Goal: Ask a question

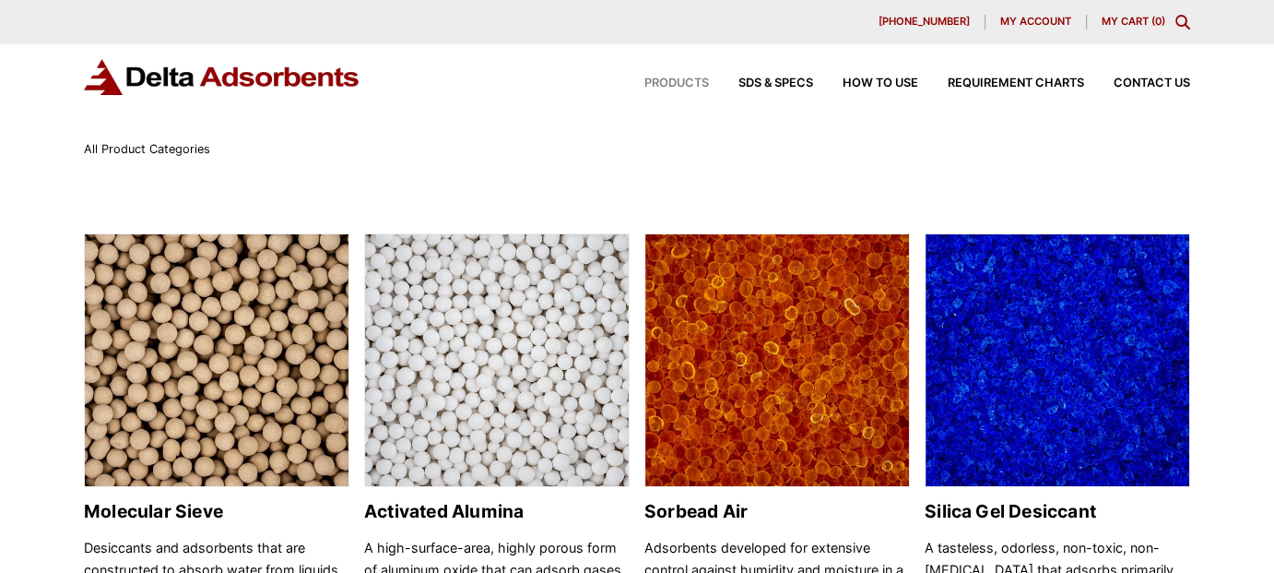
click at [1023, 17] on span "My account" at bounding box center [1035, 22] width 71 height 10
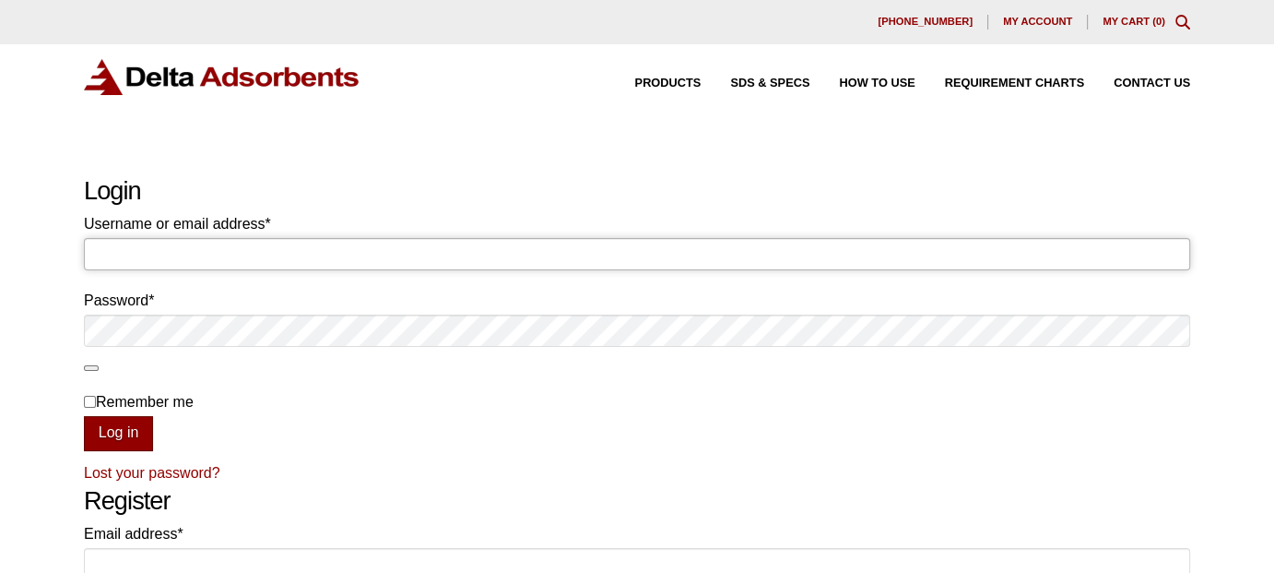
type input "jcapili"
click at [130, 432] on button "Log in" at bounding box center [118, 433] width 69 height 35
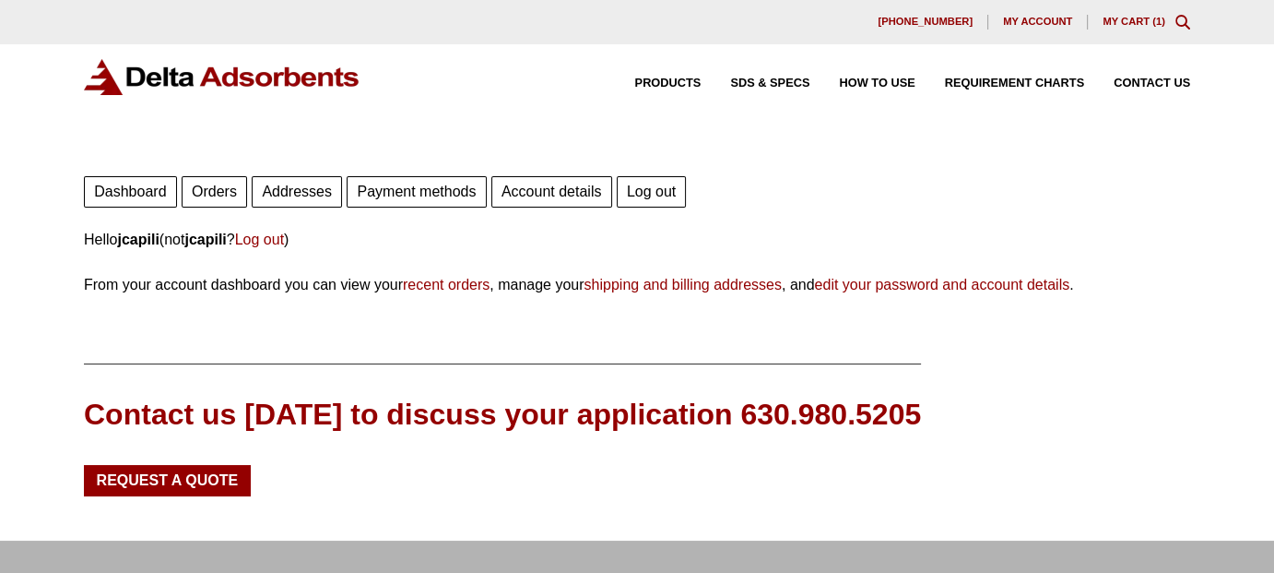
click at [218, 192] on link "Orders" at bounding box center [214, 191] width 65 height 31
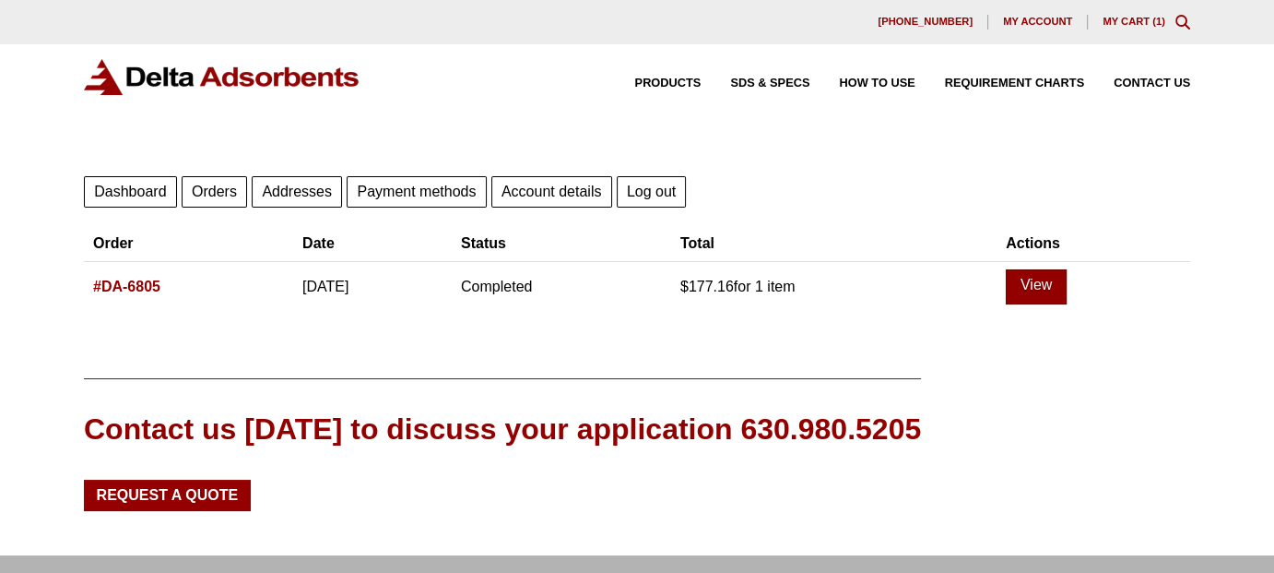
click at [1067, 286] on link "View" at bounding box center [1036, 286] width 61 height 35
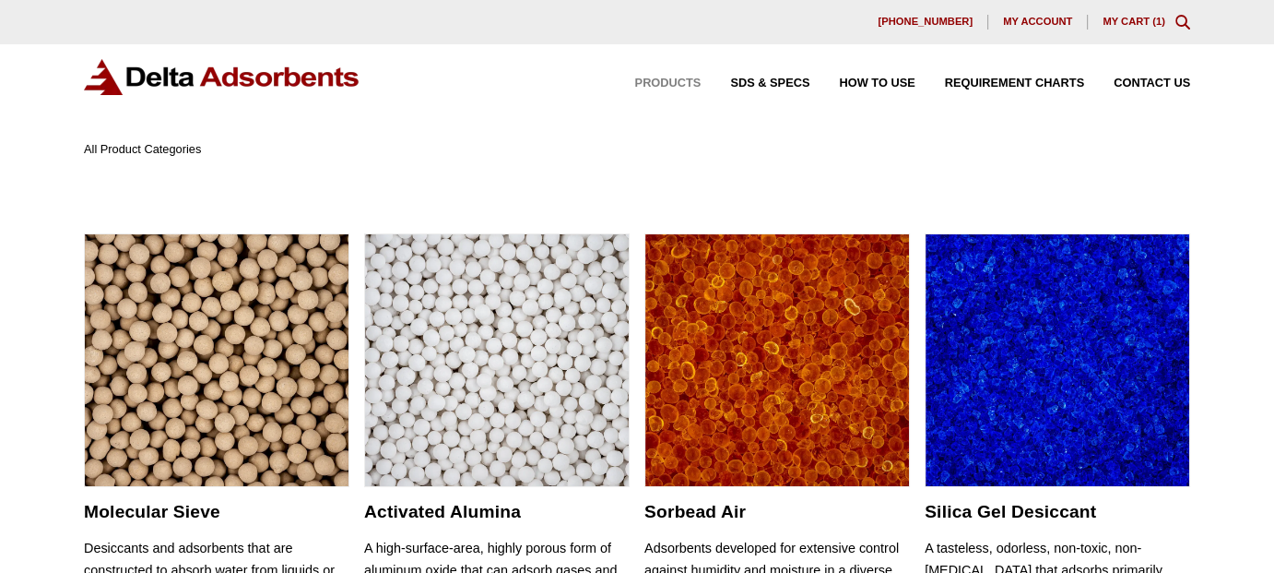
click at [1136, 20] on link "My Cart ( 1 )" at bounding box center [1134, 21] width 63 height 11
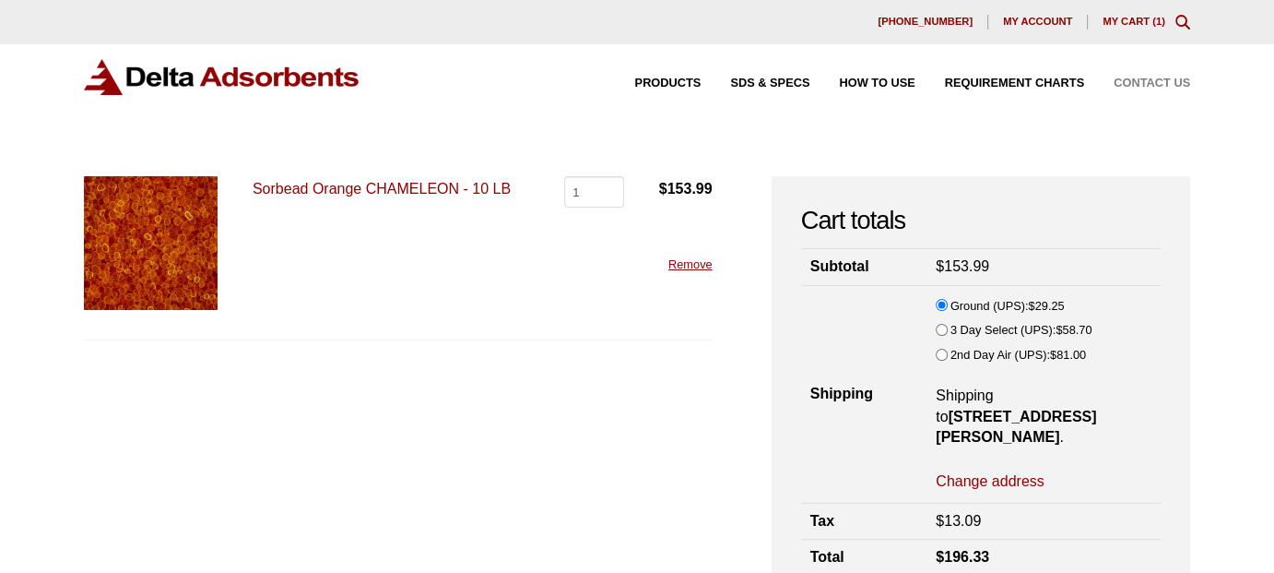
click at [1164, 77] on span "Contact Us" at bounding box center [1152, 83] width 77 height 12
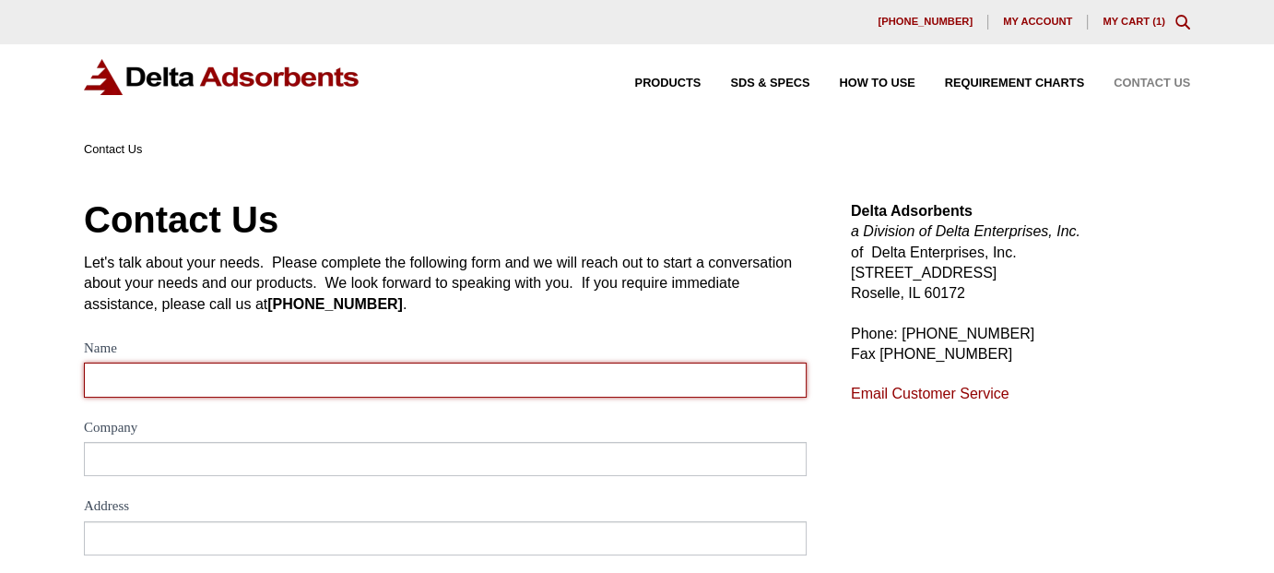
click at [327, 382] on input "Name" at bounding box center [445, 379] width 723 height 34
type input "[PERSON_NAME]"
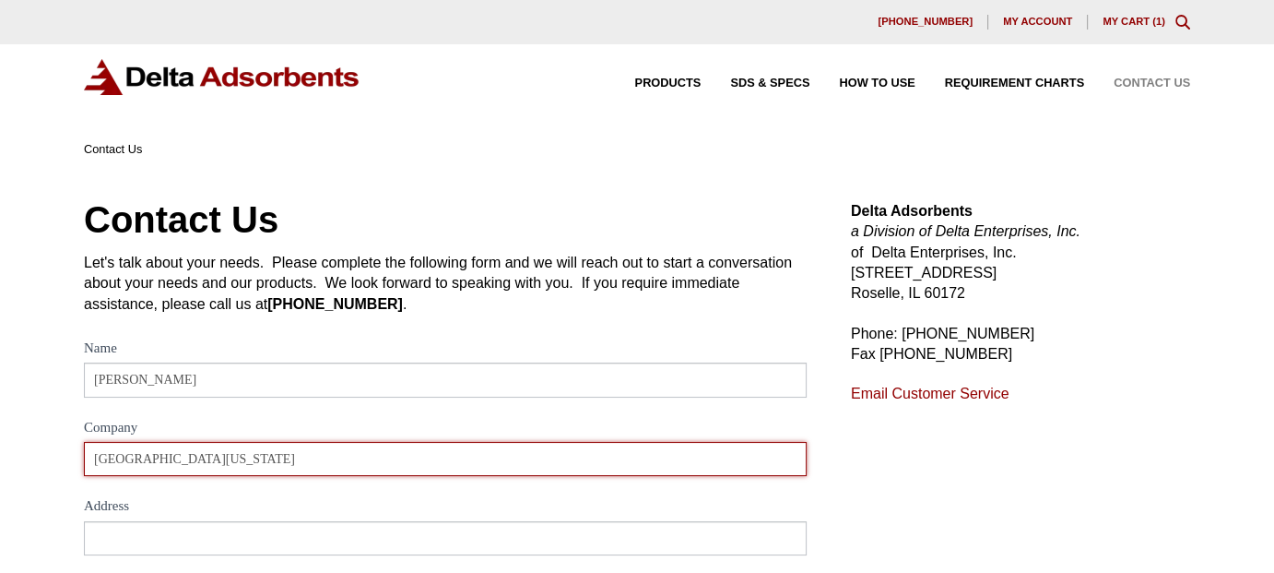
type input "[GEOGRAPHIC_DATA][US_STATE]"
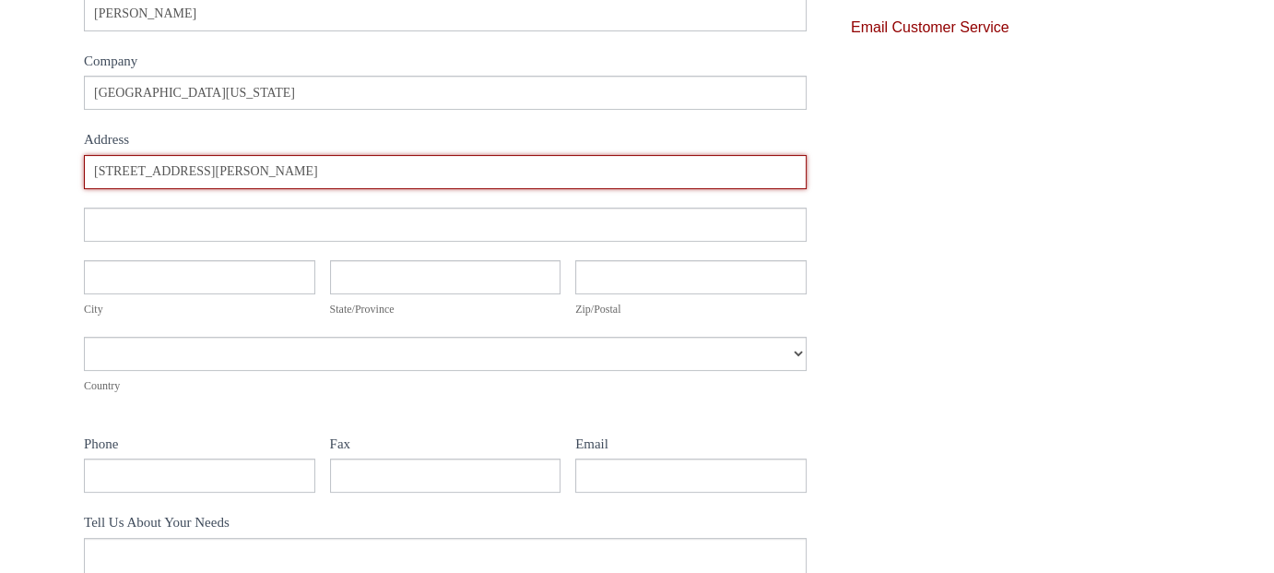
scroll to position [369, 0]
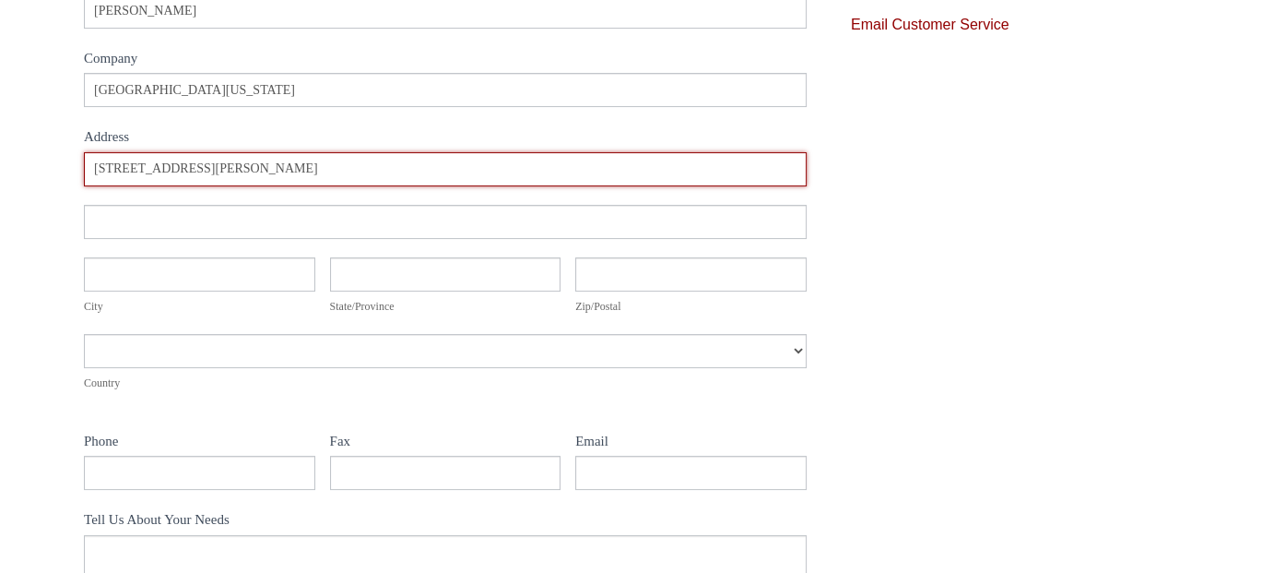
type input "1206 W Gregory Dr"
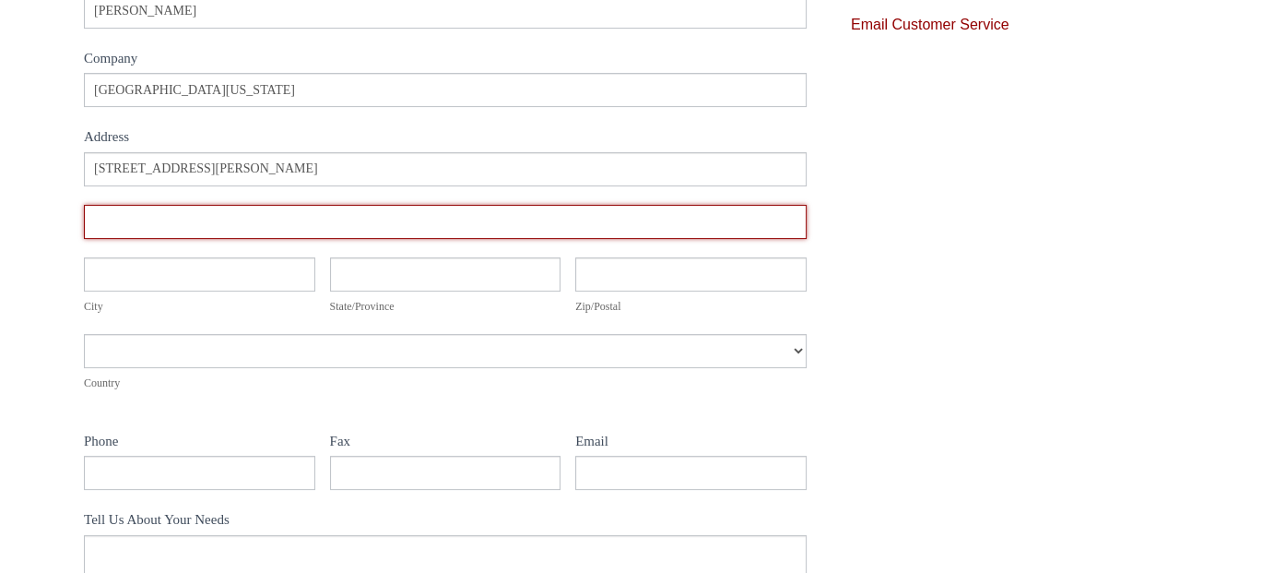
click at [225, 226] on input "Address" at bounding box center [445, 222] width 723 height 34
type input "Dock IGB MC-195"
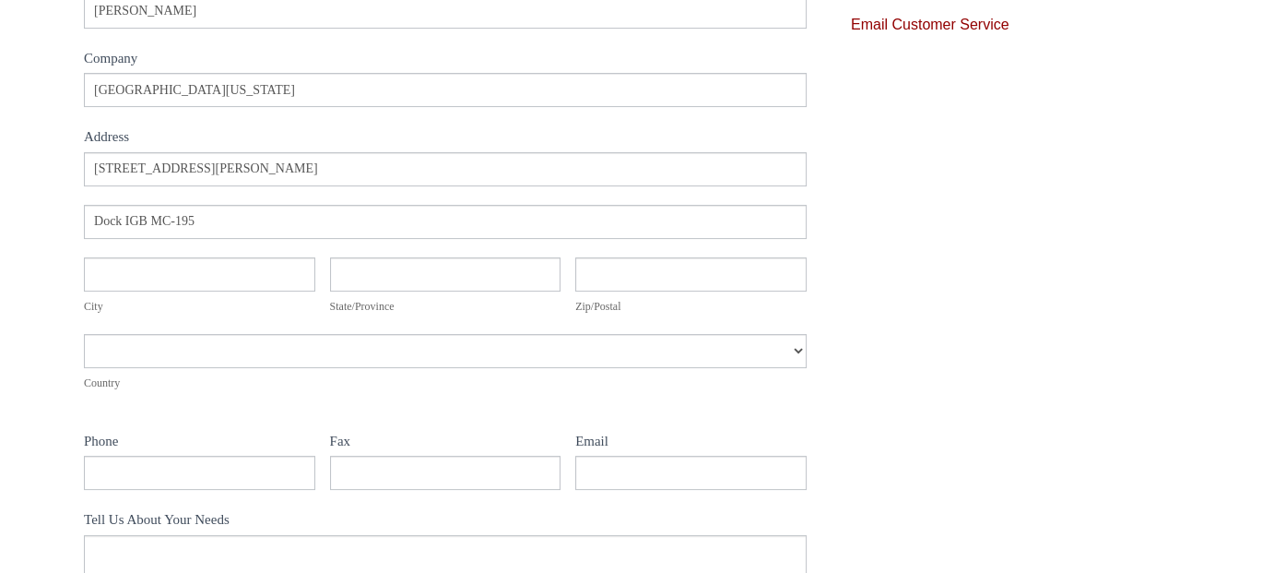
click at [35, 242] on div "Contact Us Let's talk about your needs. Please complete the following form and …" at bounding box center [637, 302] width 1274 height 1023
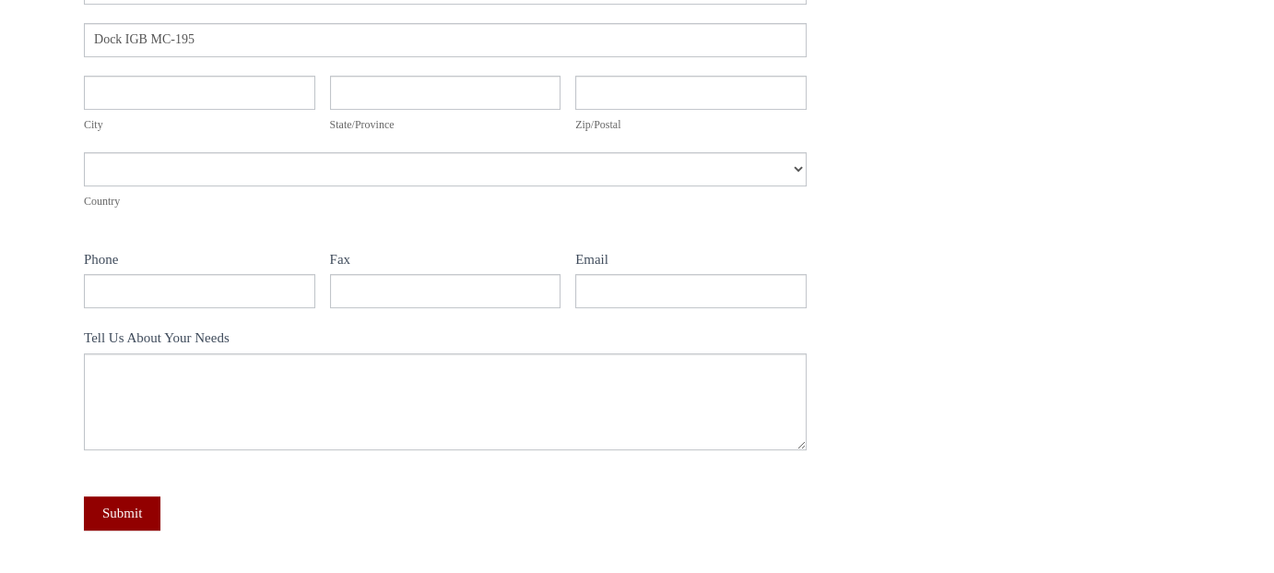
scroll to position [553, 0]
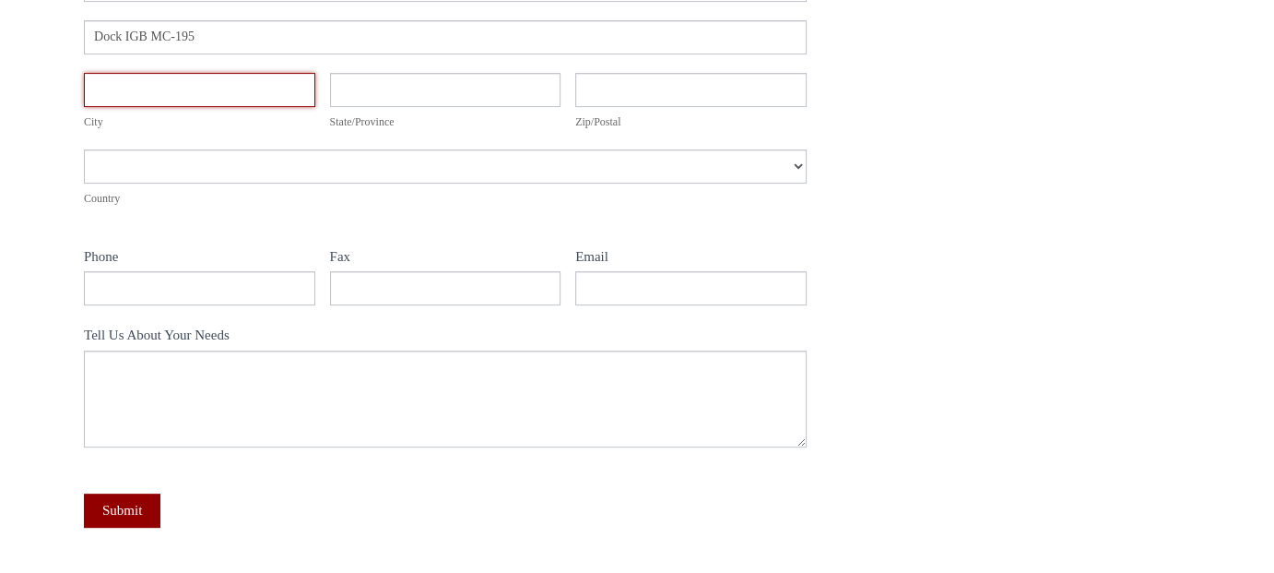
click at [210, 95] on input "City" at bounding box center [199, 90] width 231 height 34
type input "Urbana"
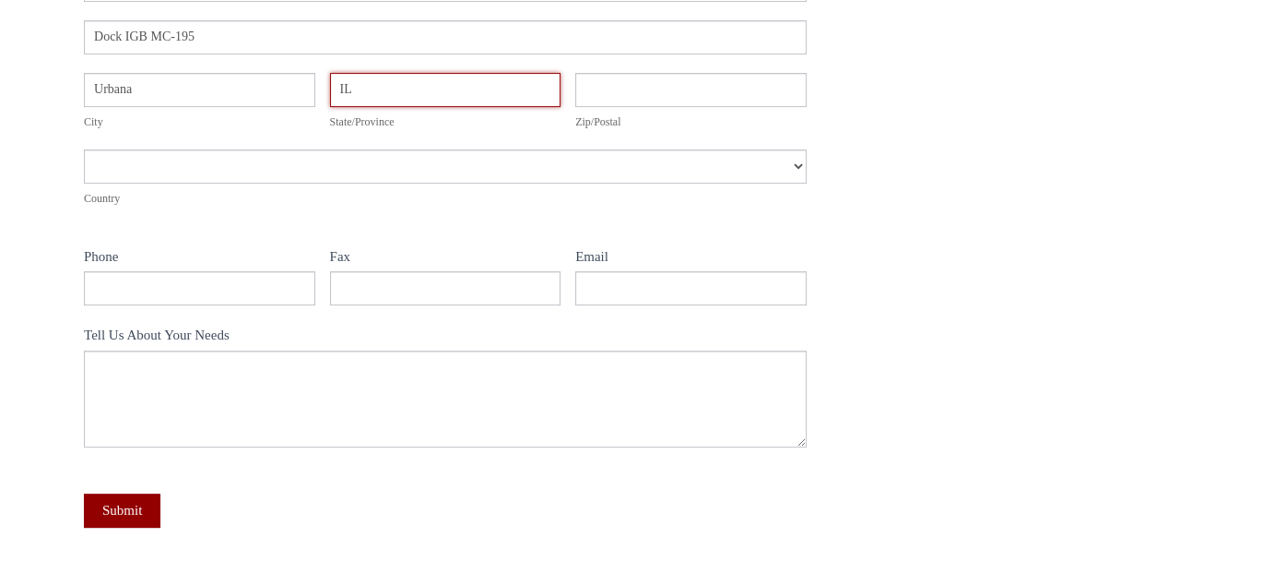
type input "IL"
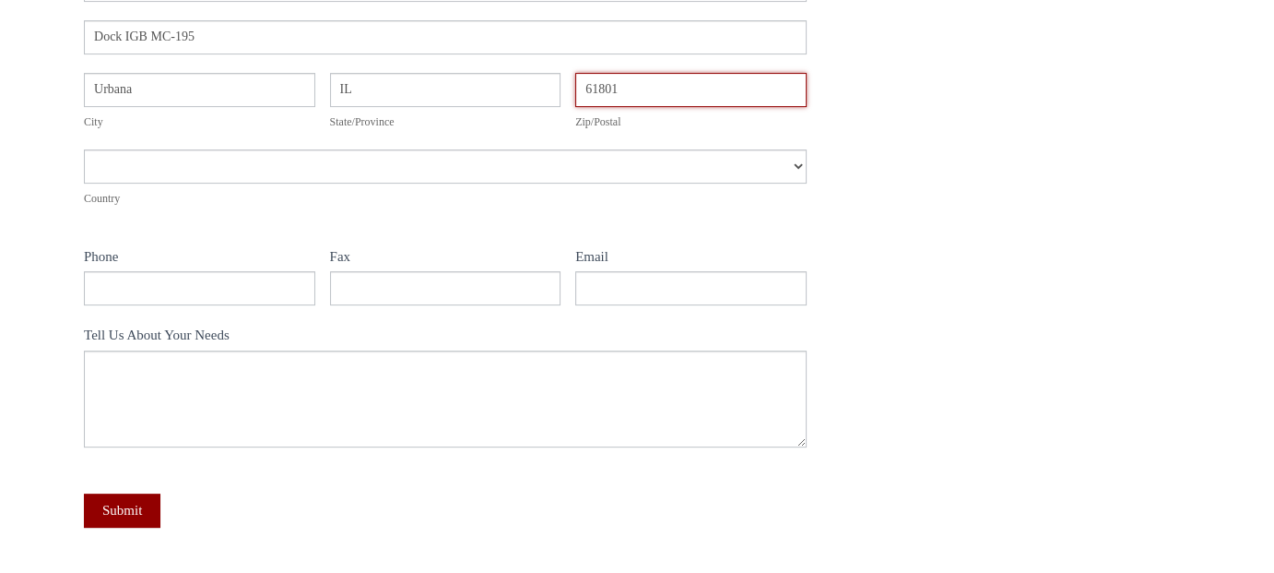
type input "61801"
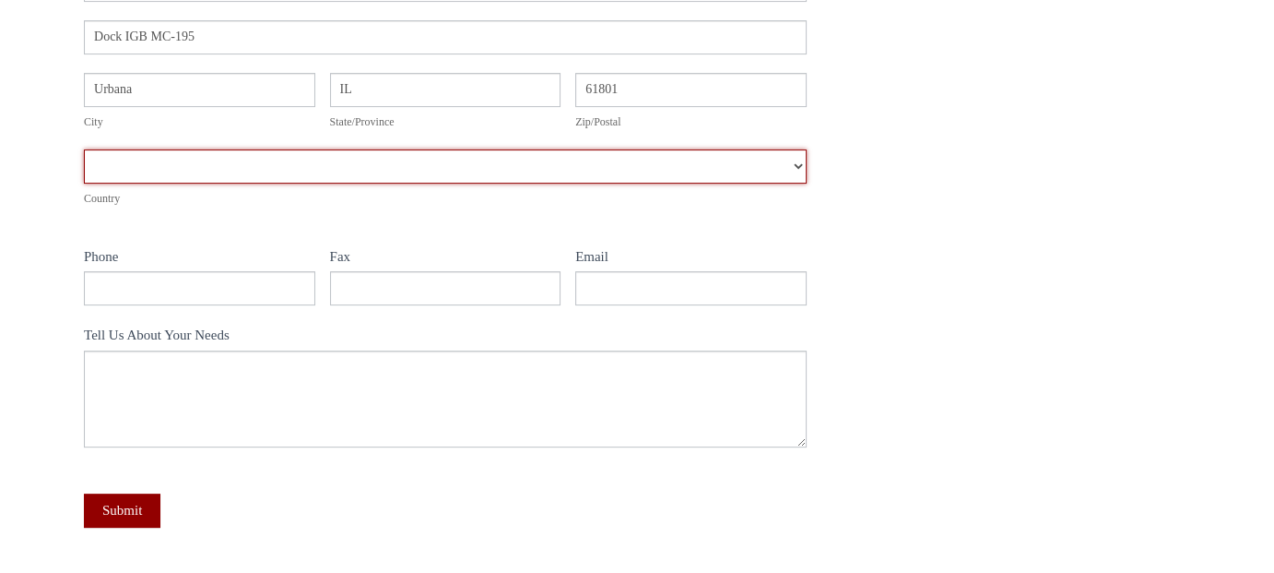
select select "United States"
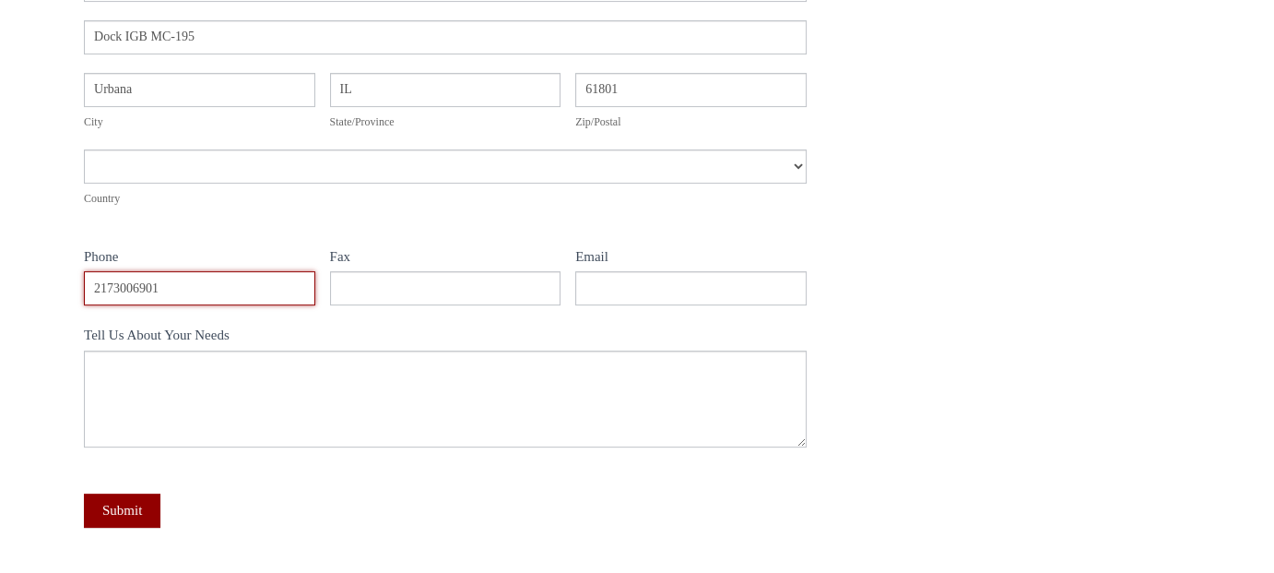
type input "2173006901"
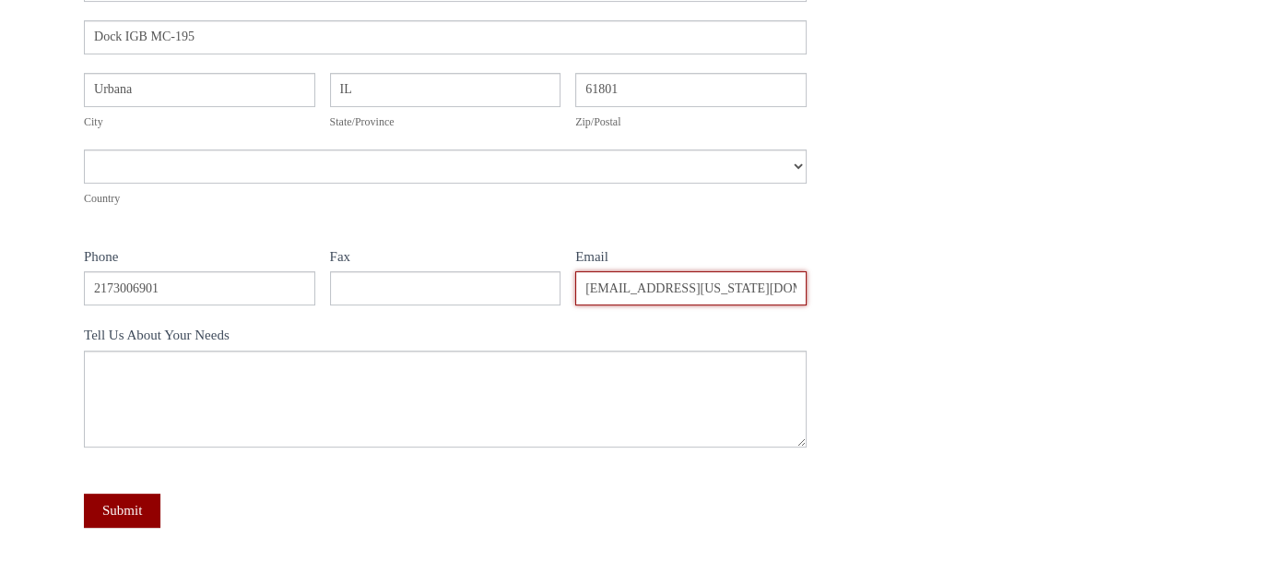
type input "jcapili@illinois.edu"
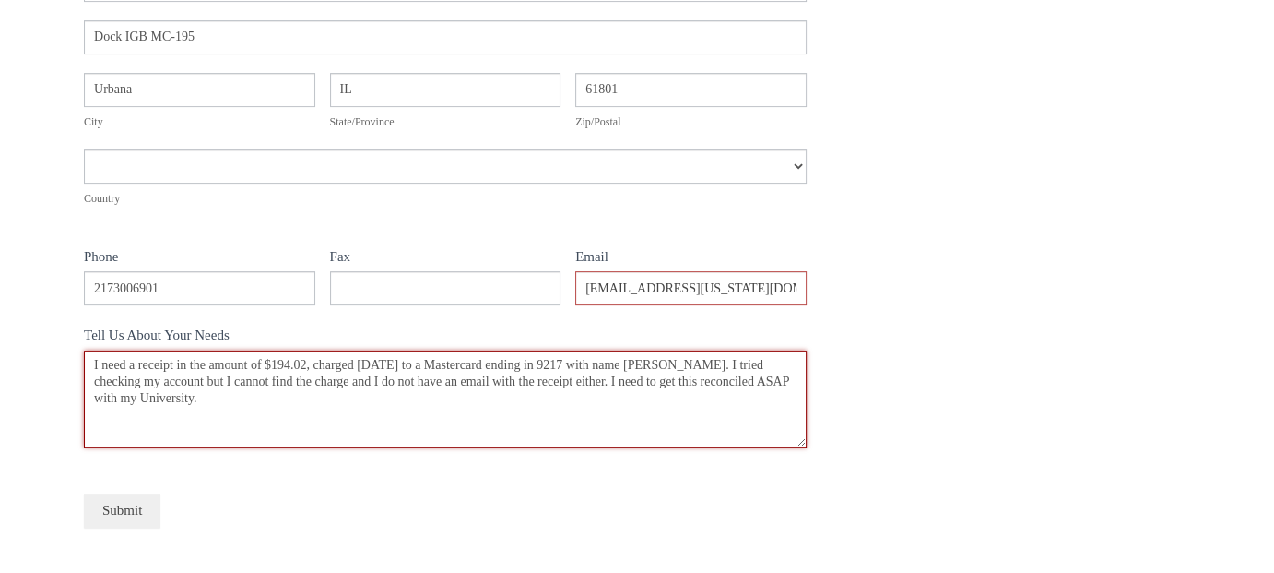
type textarea "I need a receipt in the amount of $194.02, charged 7/17/2025 to a Mastercard en…"
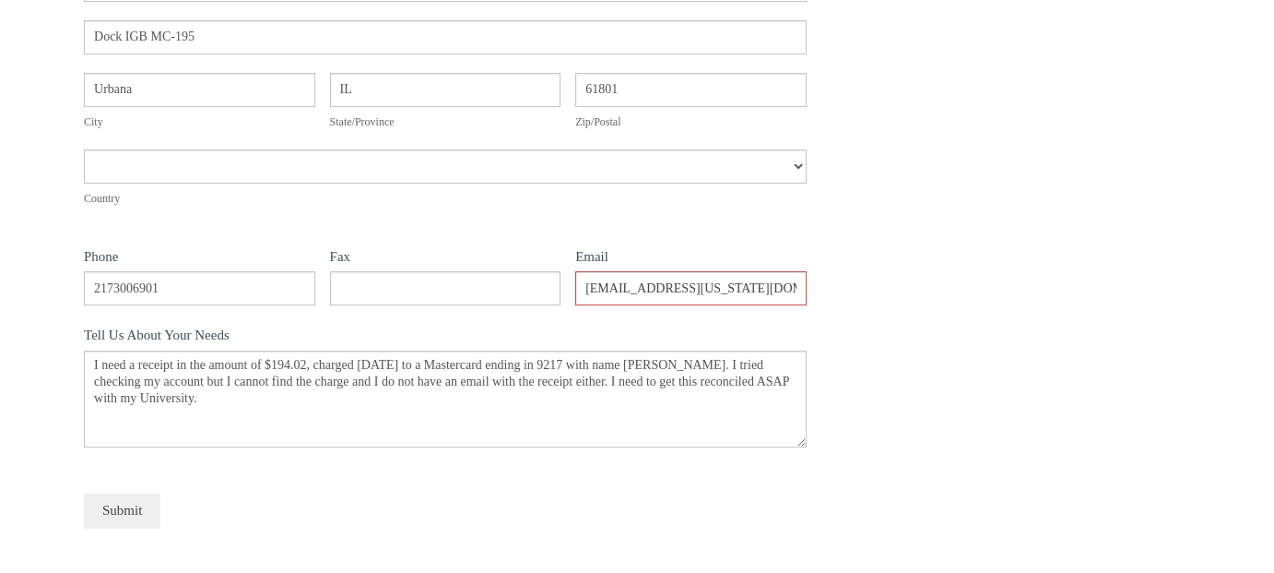
click at [122, 504] on button "Submit" at bounding box center [122, 510] width 77 height 34
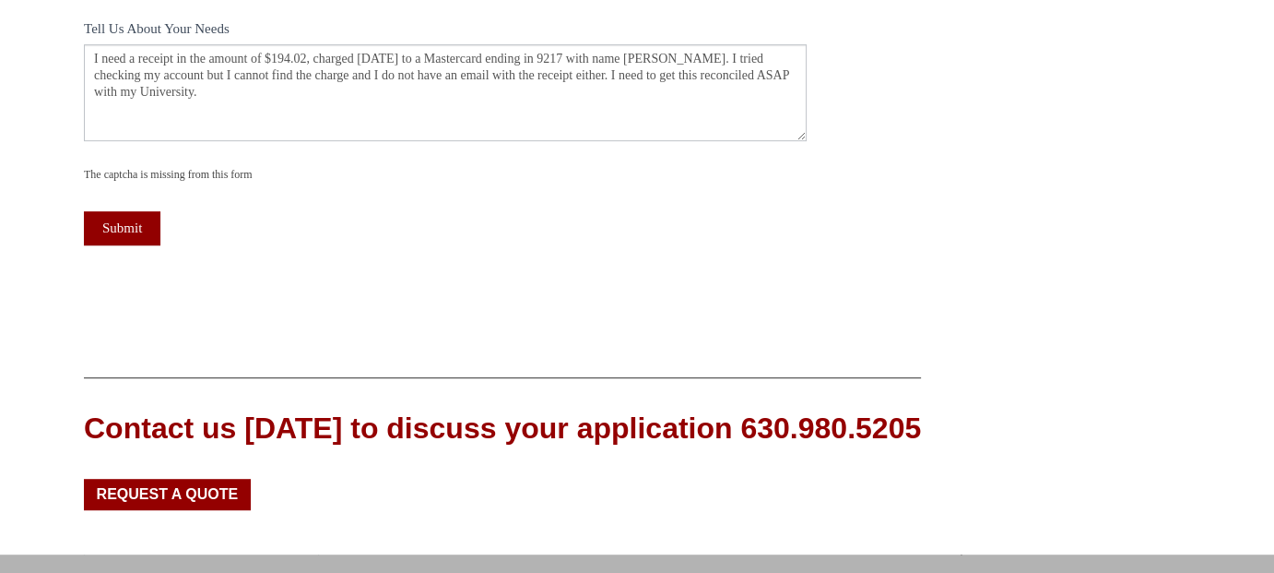
scroll to position [922, 0]
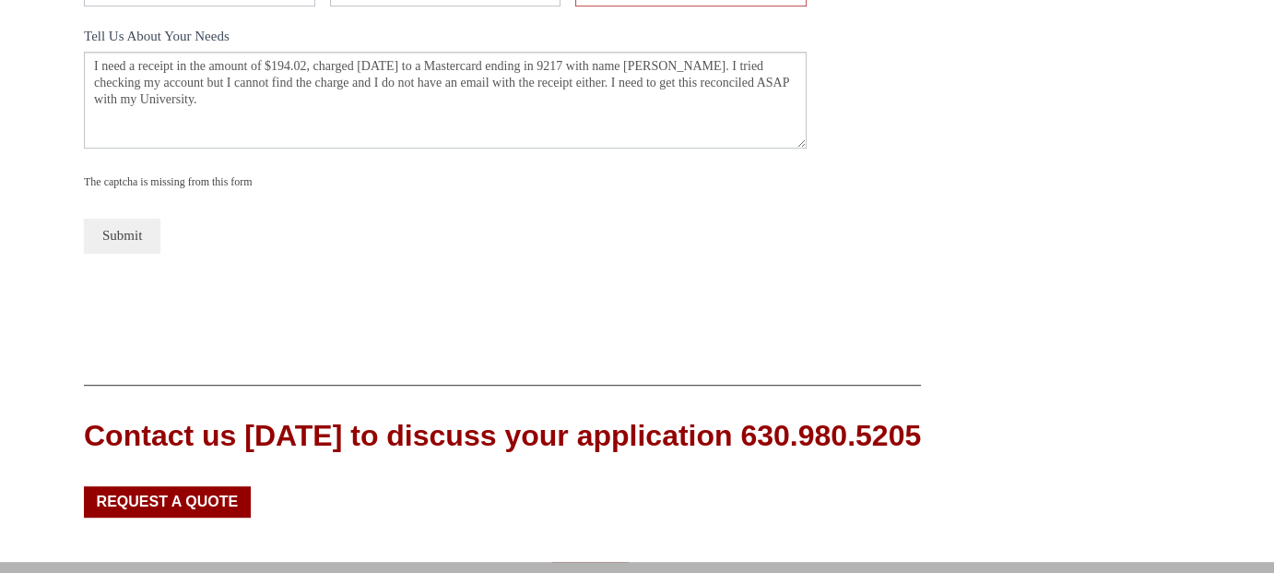
click at [101, 233] on button "Submit" at bounding box center [122, 236] width 77 height 34
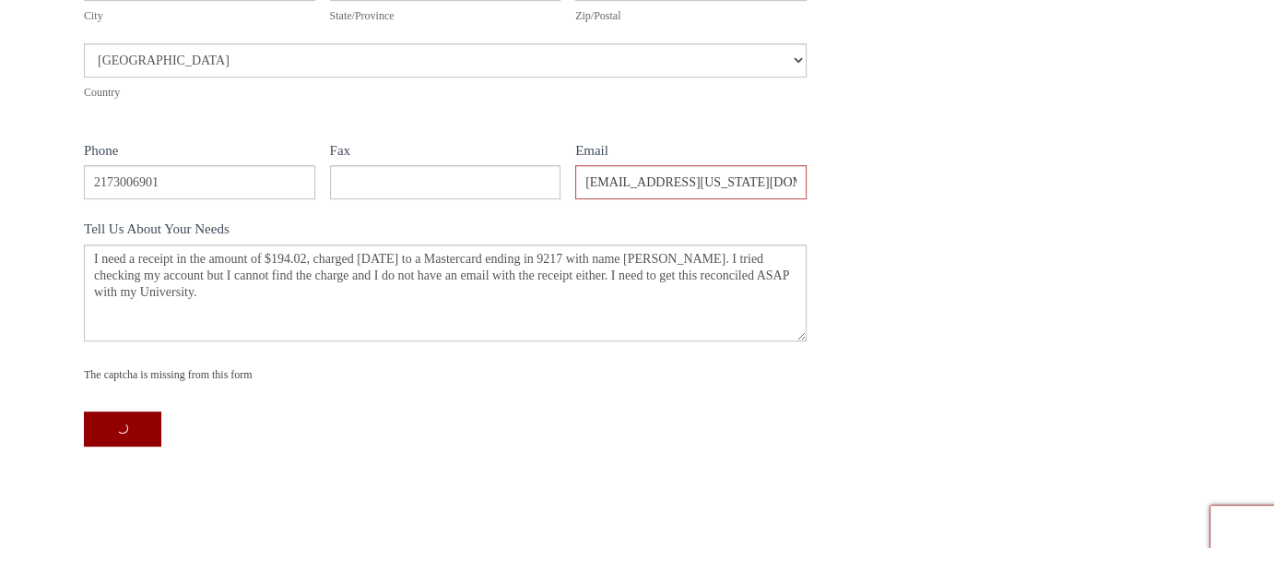
scroll to position [738, 0]
